Goal: Information Seeking & Learning: Learn about a topic

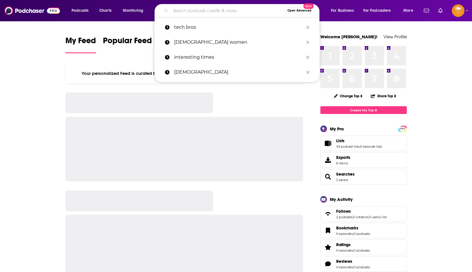
click at [174, 8] on input "Search podcasts, credits, & more..." at bounding box center [227, 10] width 114 height 9
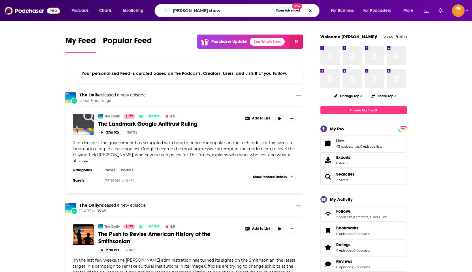
type input "[PERSON_NAME] show"
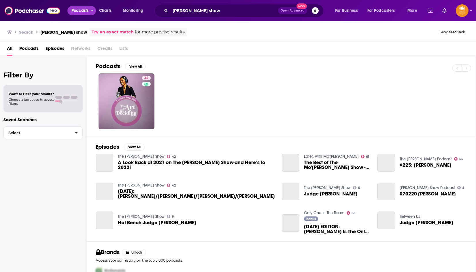
click at [76, 9] on span "Podcasts" at bounding box center [79, 11] width 17 height 8
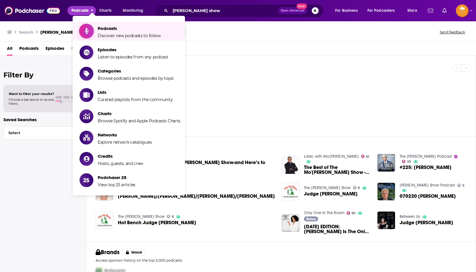
click at [109, 32] on span "Podcasts Discover new podcasts to follow" at bounding box center [129, 31] width 63 height 14
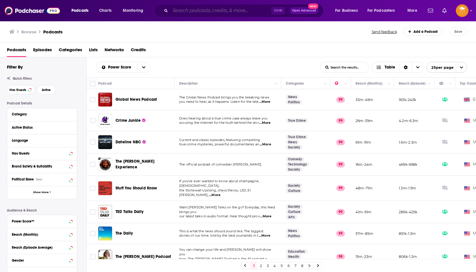
click at [200, 9] on input "Search podcasts, credits, & more..." at bounding box center [220, 10] width 101 height 9
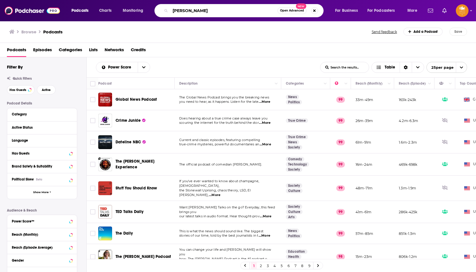
type input "[PERSON_NAME]"
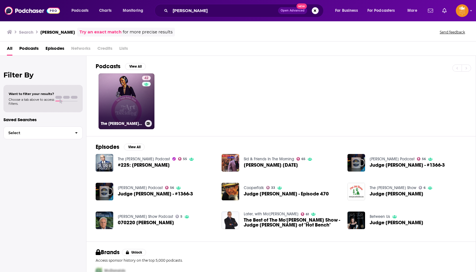
click at [128, 103] on link "42 The [PERSON_NAME] Show" at bounding box center [127, 101] width 56 height 56
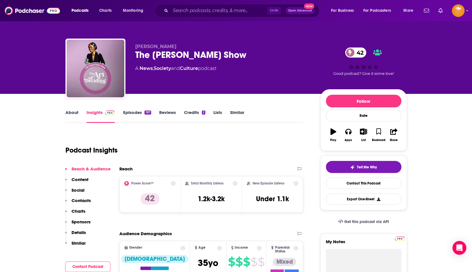
click at [133, 110] on link "Episodes 197" at bounding box center [137, 116] width 28 height 13
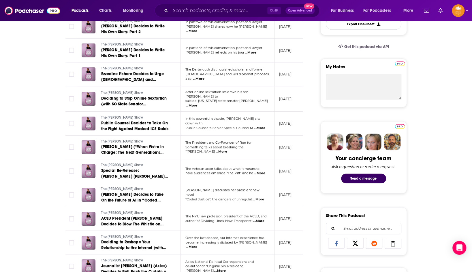
scroll to position [231, 0]
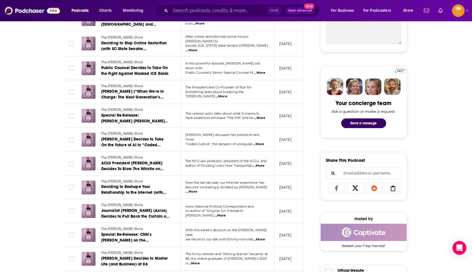
click at [226, 214] on span "...More" at bounding box center [220, 216] width 12 height 5
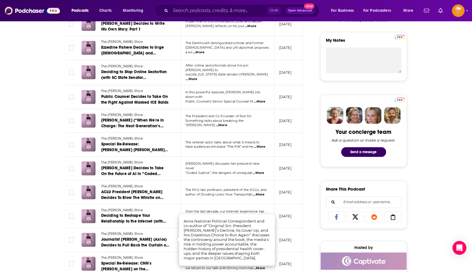
scroll to position [317, 0]
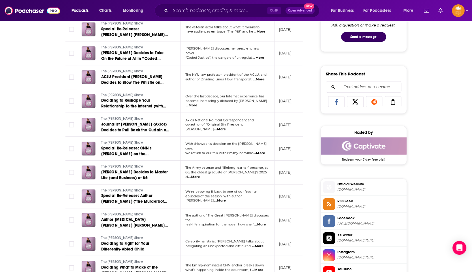
click at [29, 97] on div "About Insights Episodes 197 Reviews Credits 2 Lists Similar Episodes of The [PE…" at bounding box center [236, 162] width 472 height 771
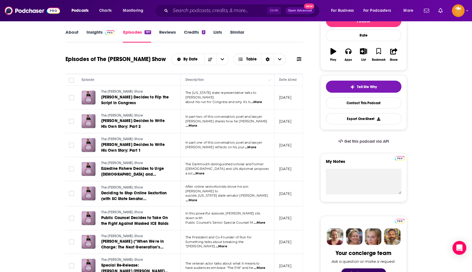
scroll to position [29, 0]
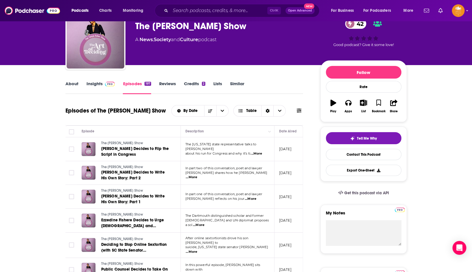
click at [73, 84] on link "About" at bounding box center [71, 87] width 13 height 13
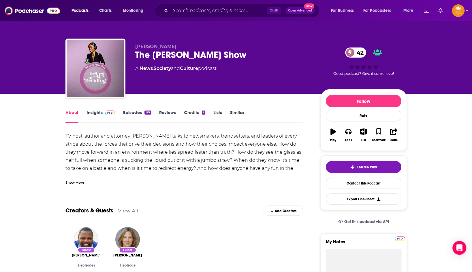
click at [68, 183] on div "Show More" at bounding box center [74, 182] width 19 height 5
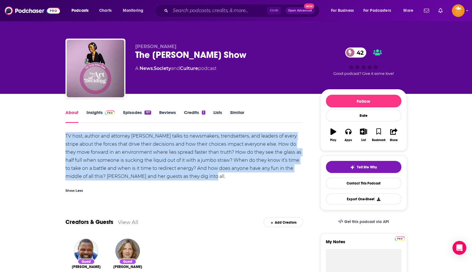
drag, startPoint x: 218, startPoint y: 176, endPoint x: 50, endPoint y: 137, distance: 173.2
copy div "TV host, author and attorney [PERSON_NAME] talks to newsmakers, trendsetters, a…"
click at [93, 117] on link "Insights" at bounding box center [100, 116] width 29 height 13
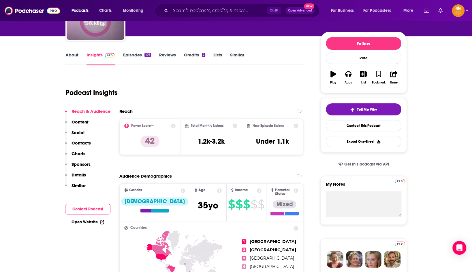
click at [82, 144] on p "Contacts" at bounding box center [80, 142] width 19 height 5
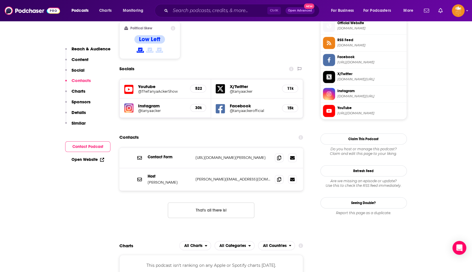
scroll to position [494, 0]
